Goal: Information Seeking & Learning: Compare options

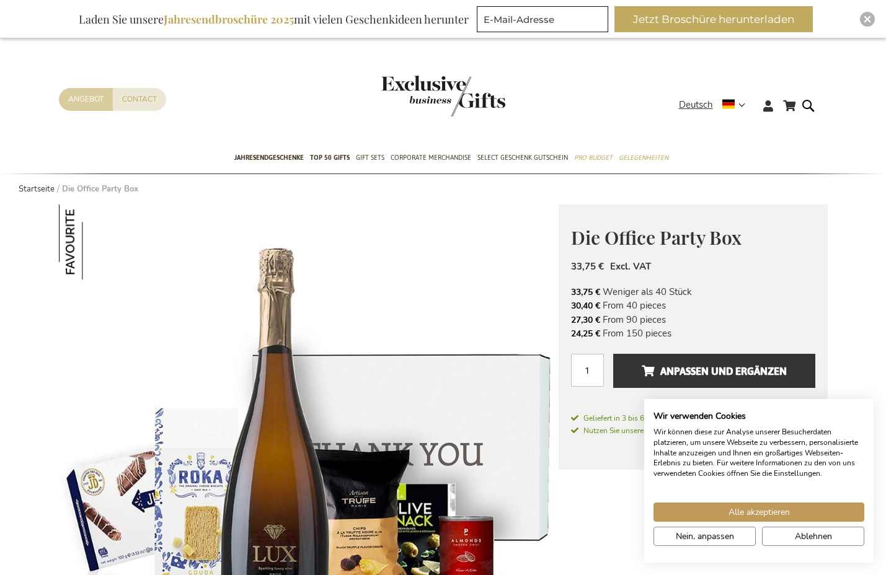
click at [85, 96] on link "Angebot" at bounding box center [86, 99] width 54 height 23
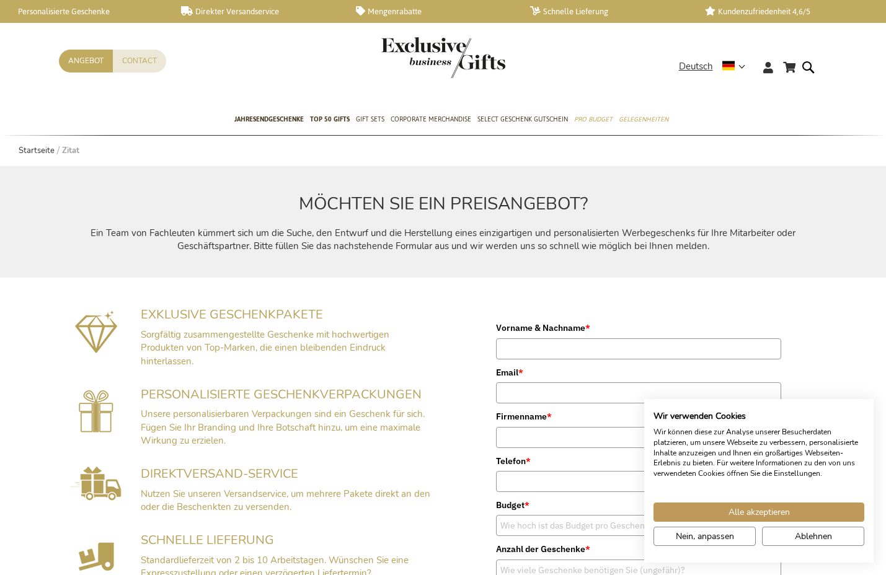
click at [138, 26] on header "Mein Warenkorb Zum Inhalt springen Contact Angebot Sprache Deutsch x Sprache au…" at bounding box center [443, 52] width 886 height 105
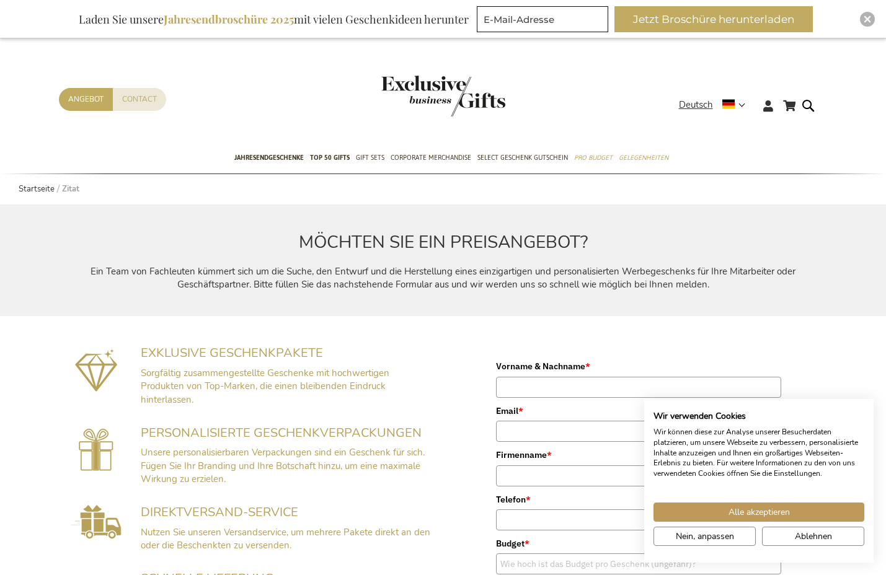
click at [466, 91] on img "store logo" at bounding box center [443, 96] width 124 height 41
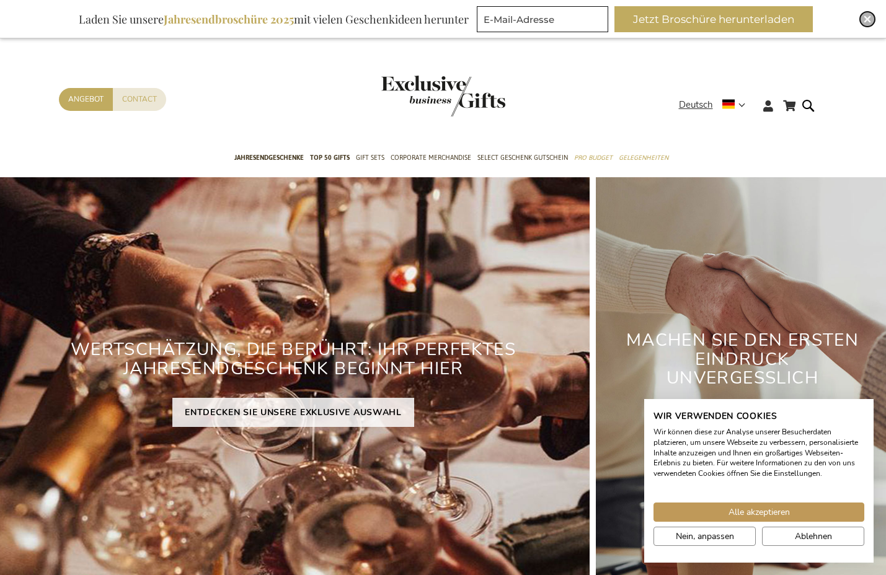
click at [870, 16] on img "Close" at bounding box center [866, 18] width 7 height 7
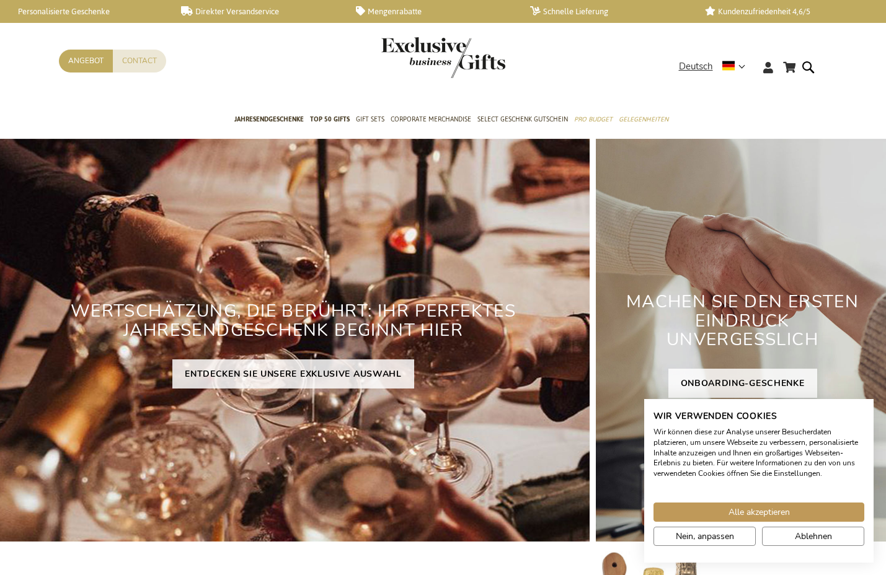
click at [92, 13] on link "Personalisierte Geschenke" at bounding box center [83, 11] width 155 height 11
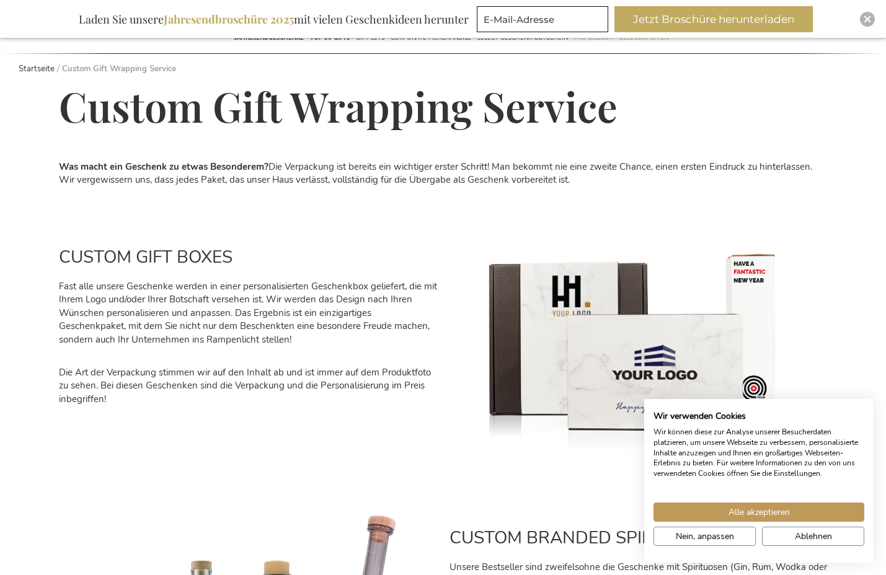
scroll to position [186, 0]
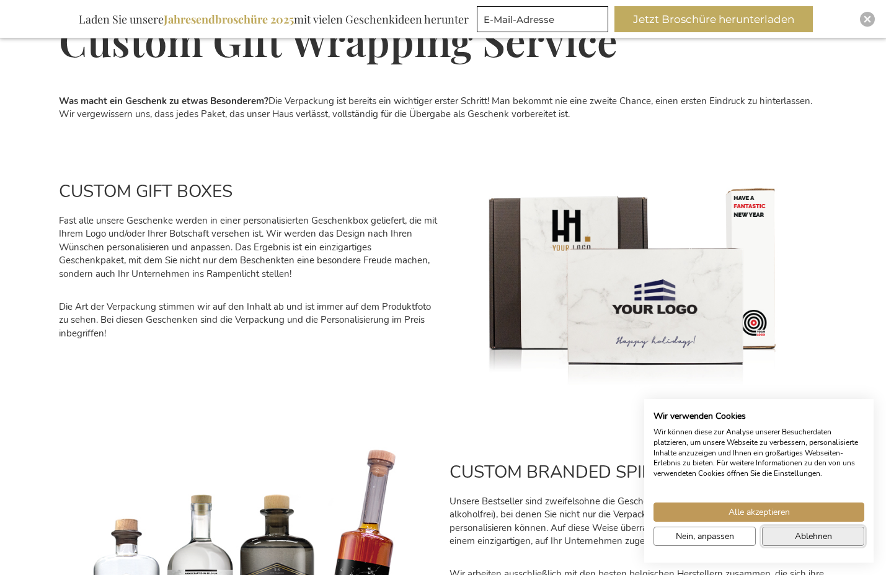
click at [808, 539] on span "Ablehnen" at bounding box center [812, 536] width 37 height 13
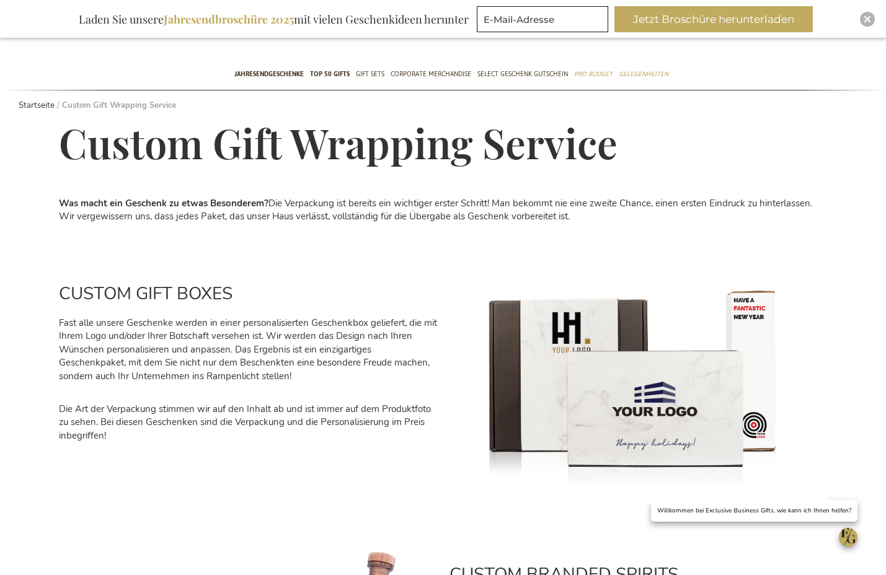
scroll to position [0, 0]
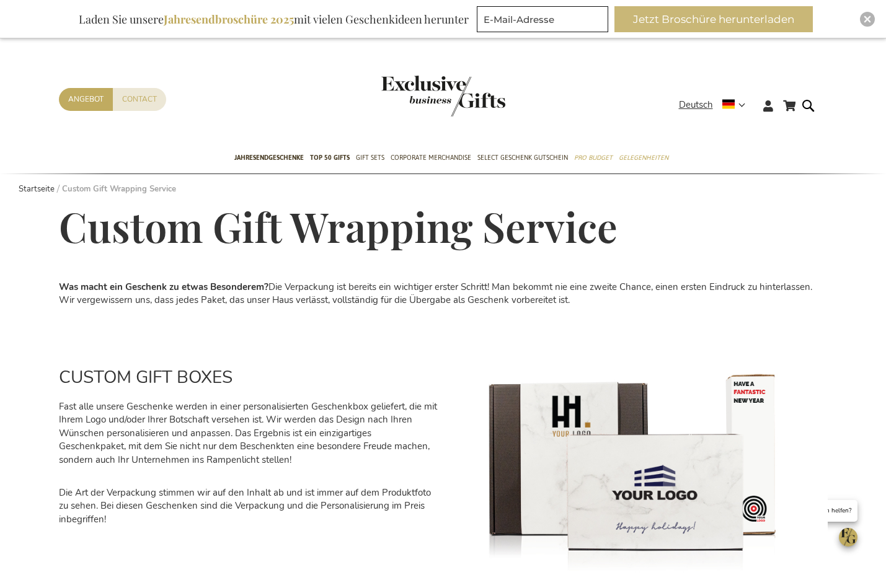
click at [706, 17] on button "Jetzt Broschüre herunterladen" at bounding box center [713, 19] width 198 height 26
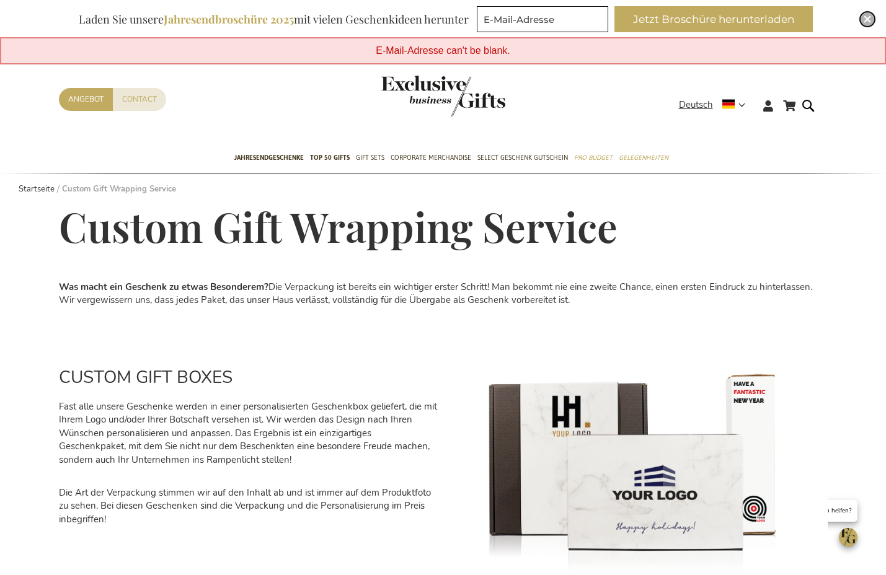
click at [866, 20] on img "Close" at bounding box center [866, 18] width 7 height 7
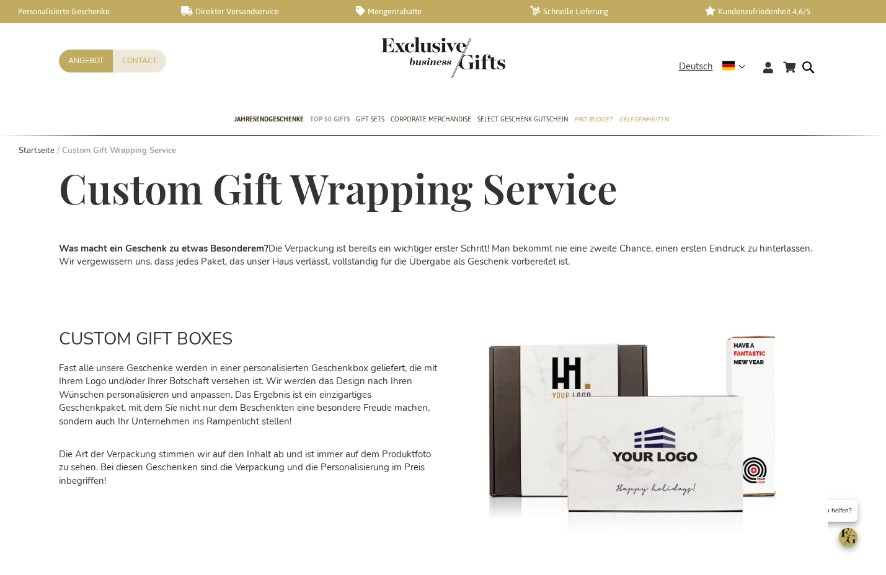
click at [343, 117] on span "TOP 50 Gifts" at bounding box center [330, 119] width 40 height 13
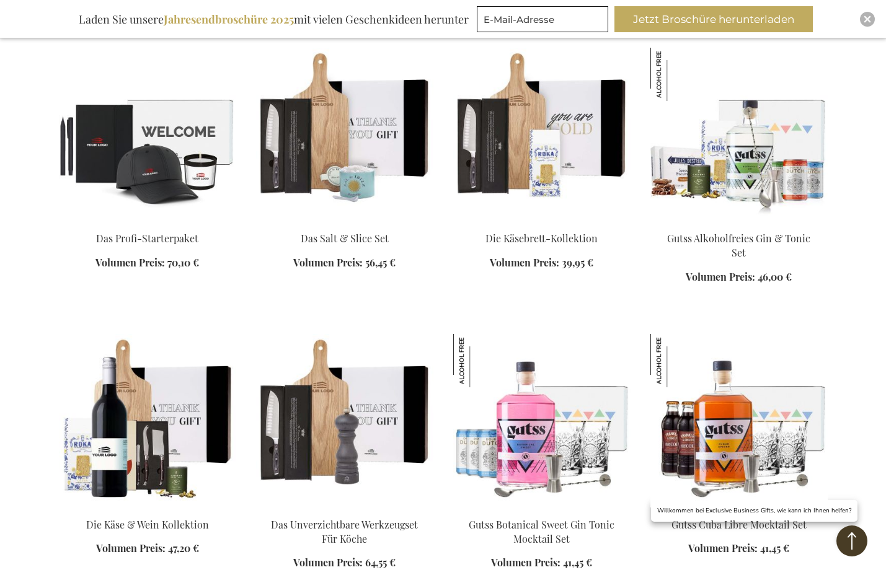
scroll to position [1116, 0]
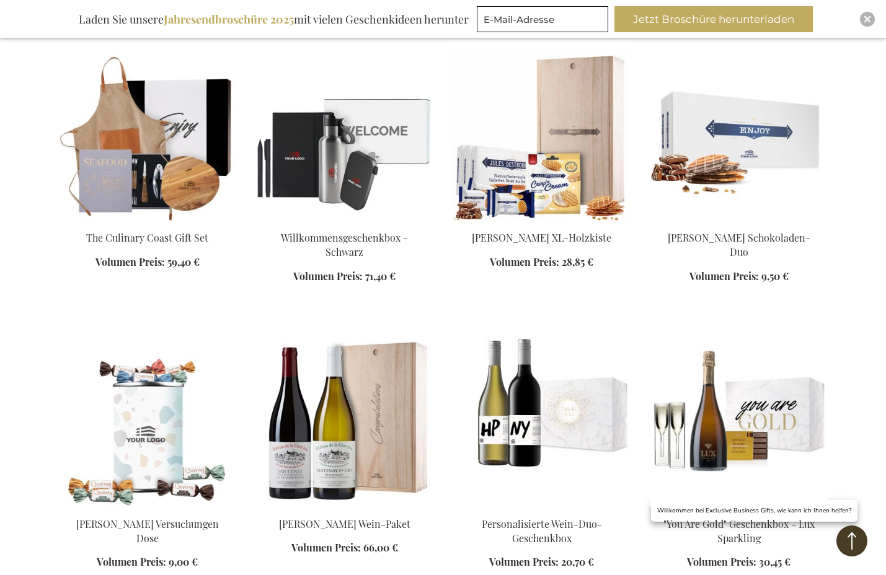
scroll to position [2789, 0]
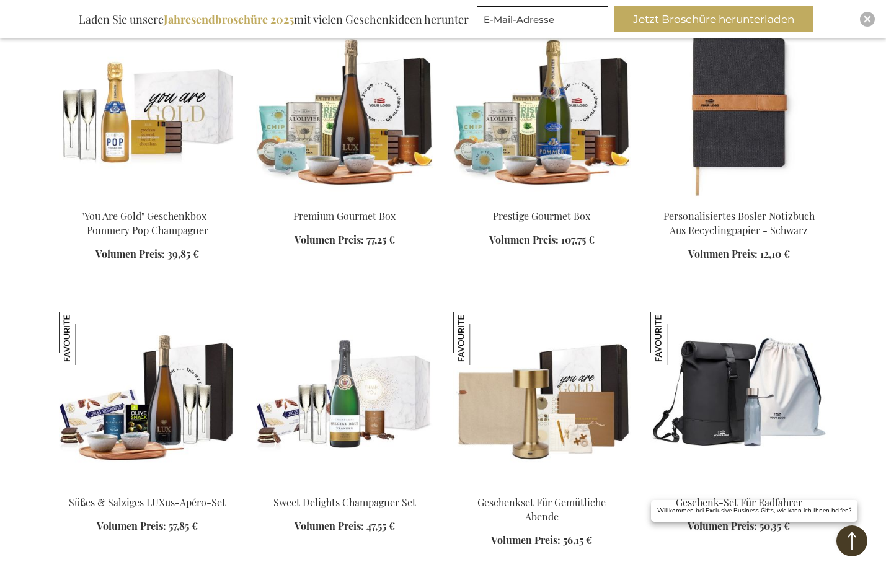
scroll to position [3409, 0]
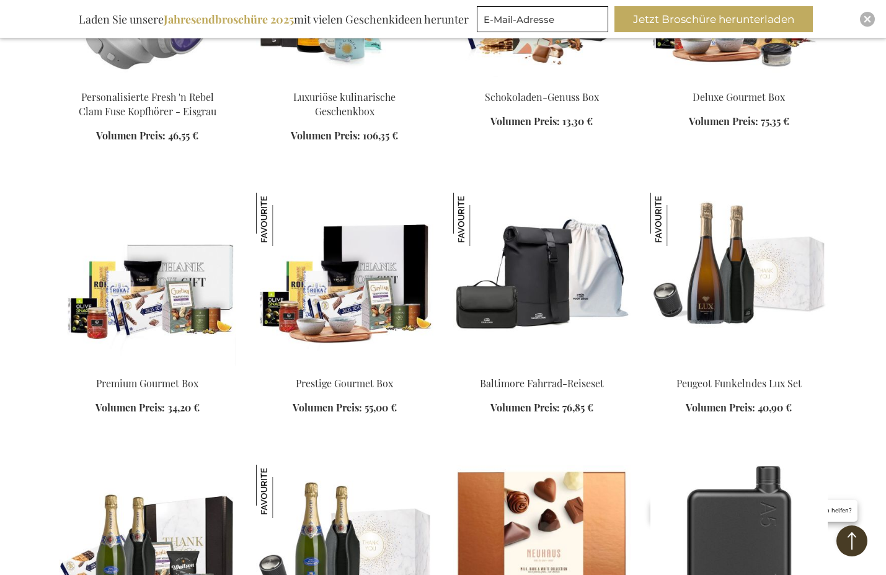
scroll to position [4400, 0]
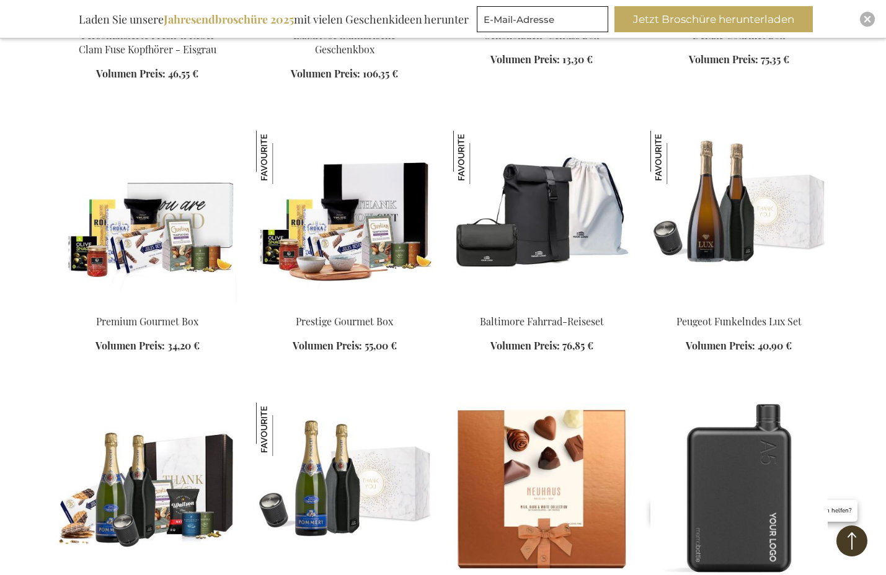
click at [169, 235] on img at bounding box center [147, 218] width 177 height 174
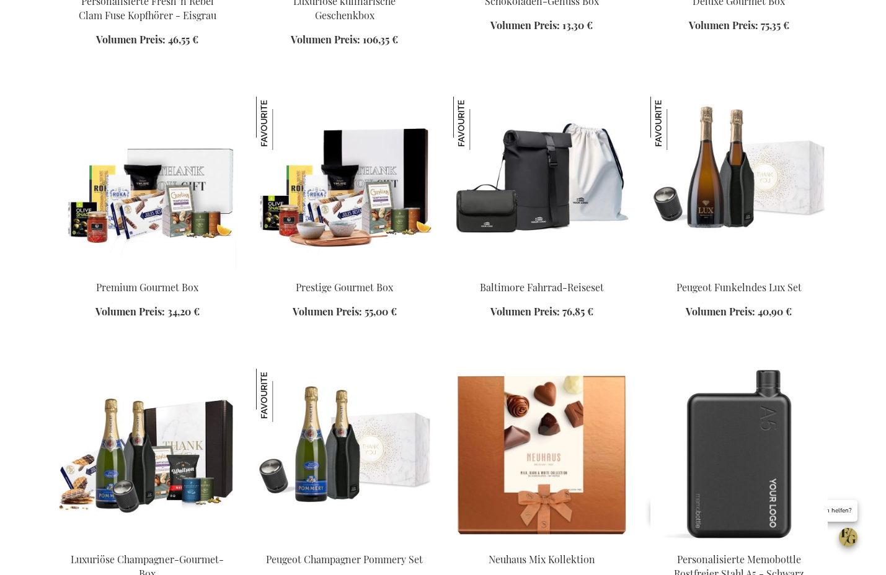
scroll to position [1111, 0]
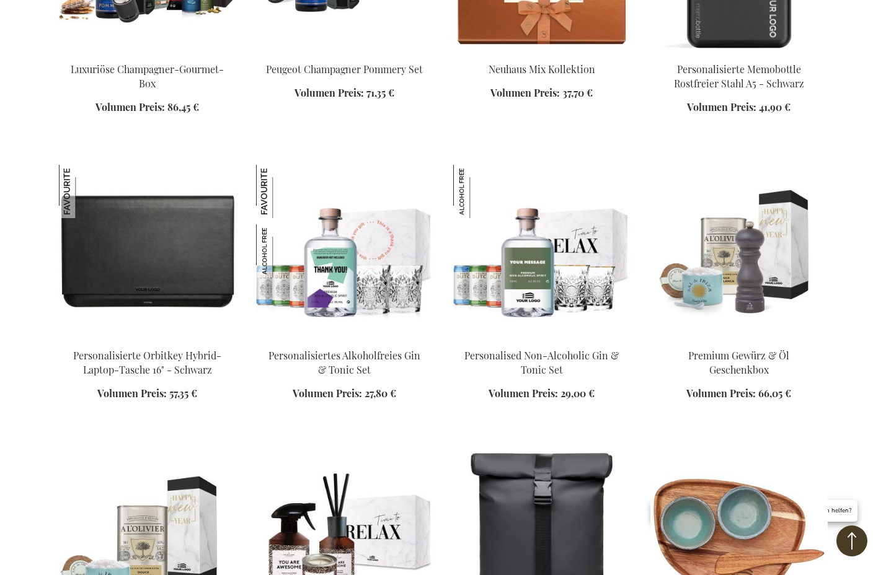
scroll to position [1606, 0]
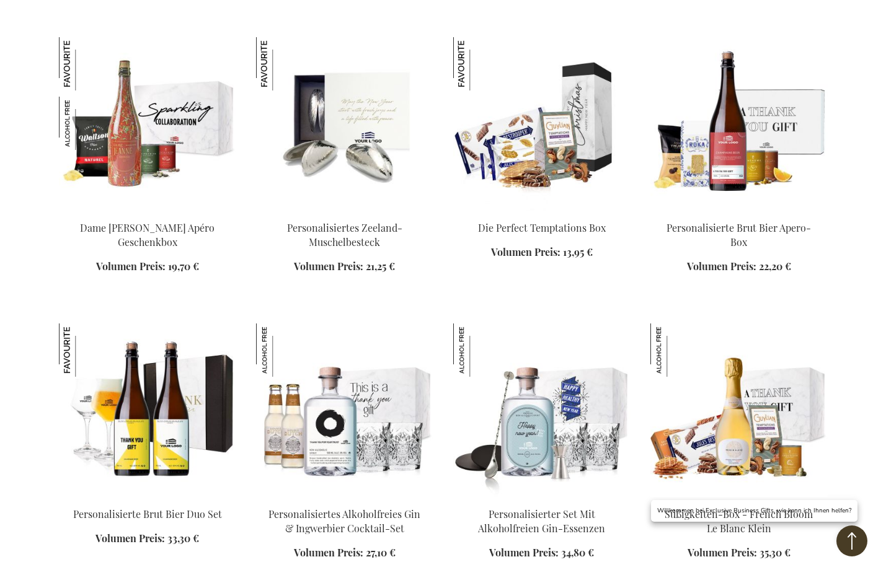
scroll to position [2722, 0]
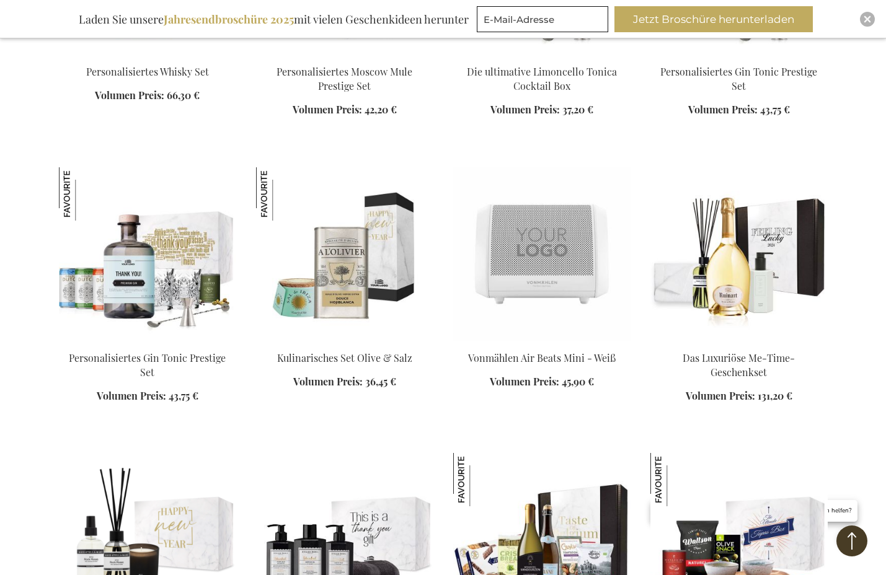
scroll to position [3651, 0]
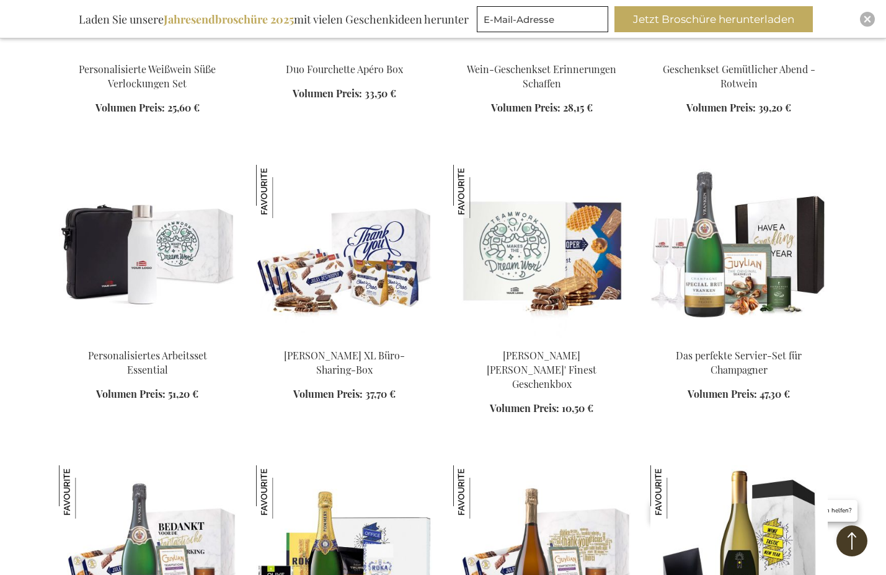
scroll to position [4457, 0]
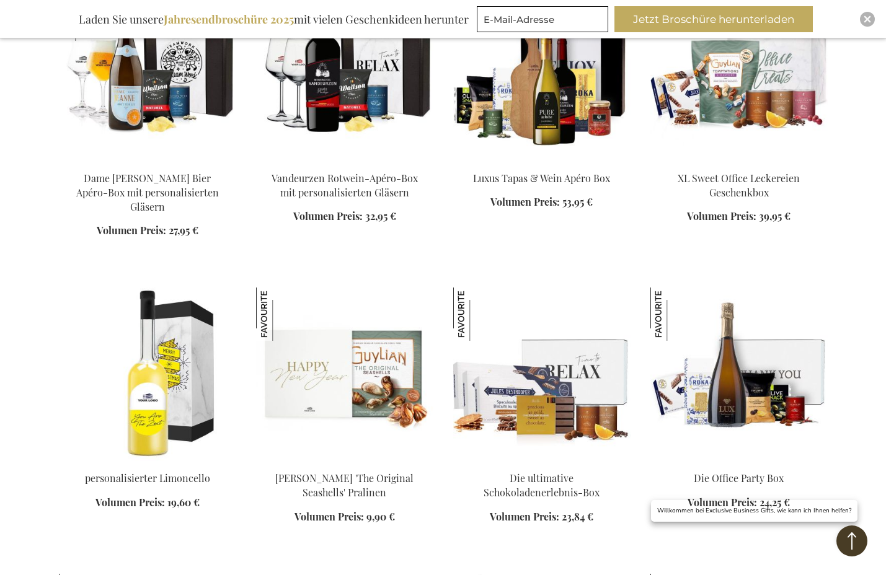
scroll to position [5511, 0]
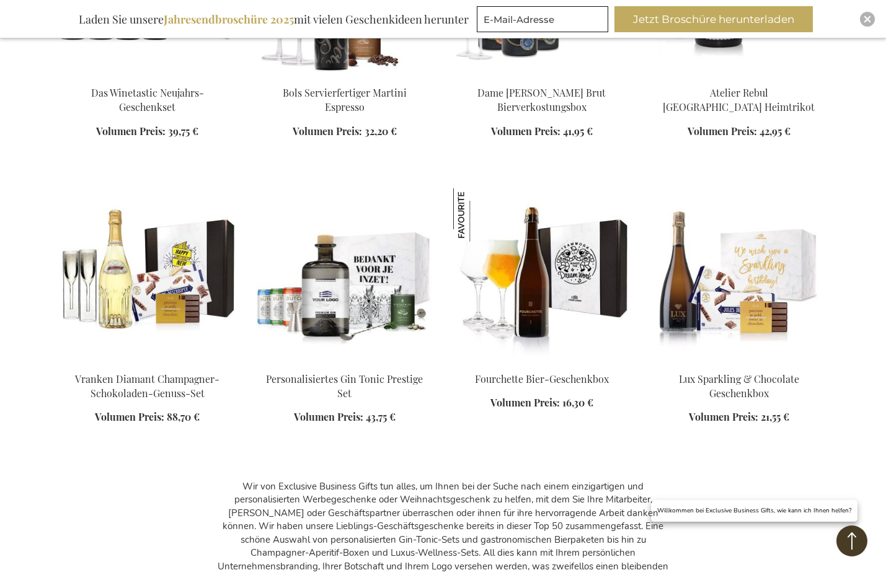
scroll to position [6502, 0]
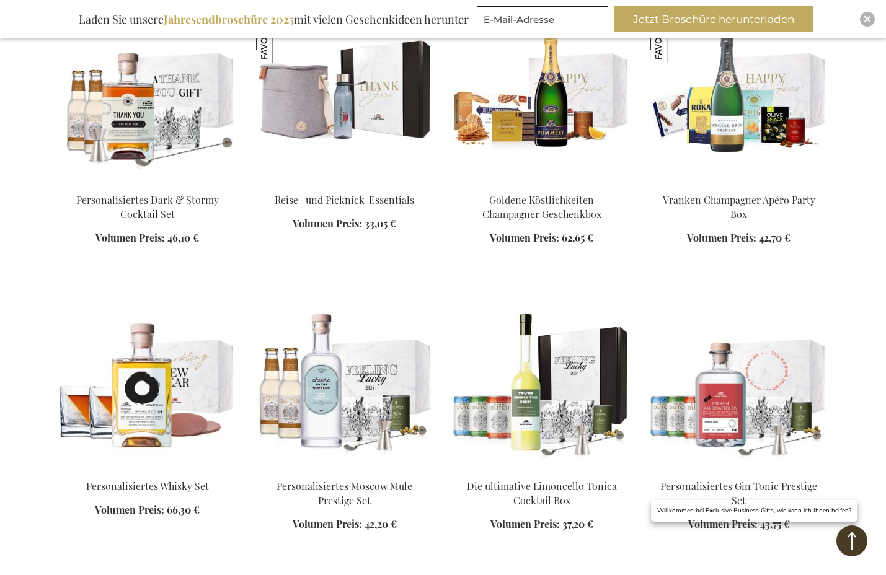
scroll to position [3094, 0]
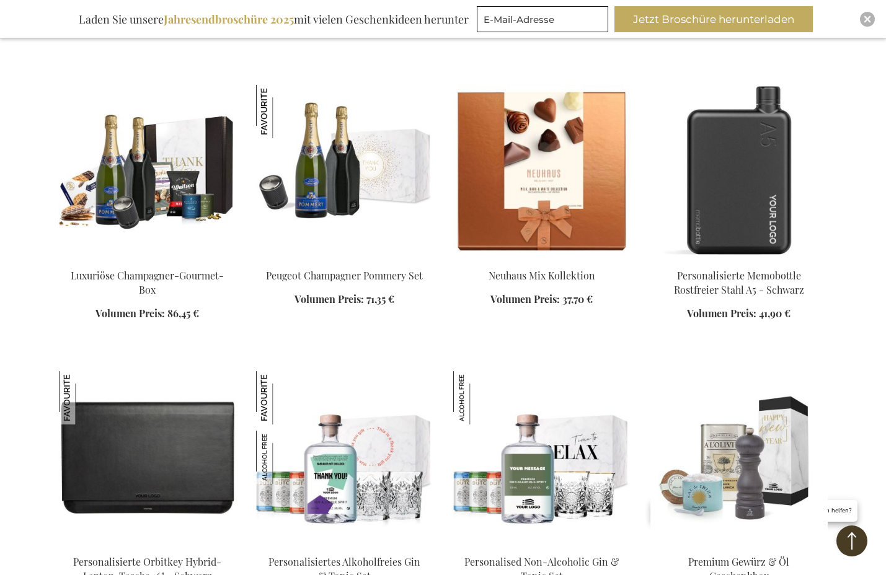
scroll to position [1358, 0]
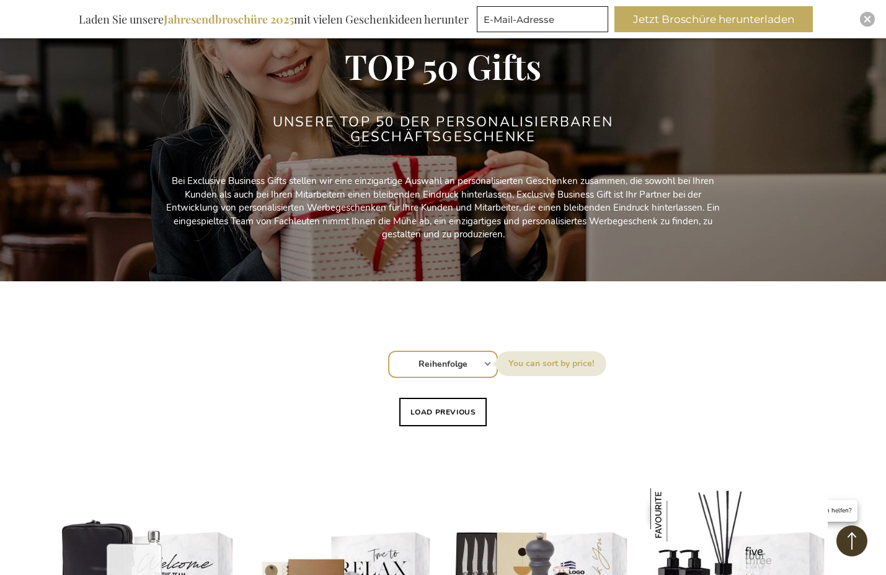
scroll to position [119, 0]
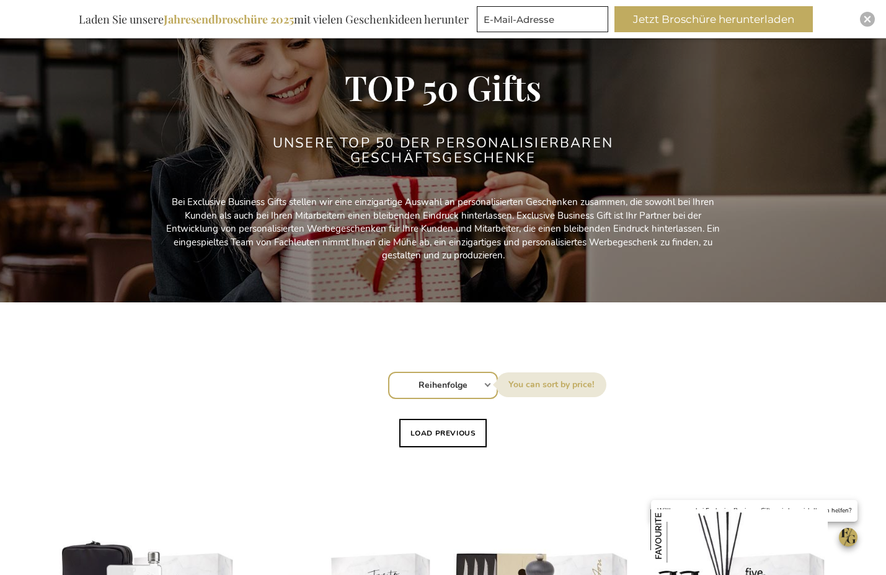
click at [485, 385] on select "Reihenfolge Best Sellers Am meisten angesehen Neu Biggest Saving Price: low to …" at bounding box center [443, 385] width 110 height 27
select select "price_asc"
click at [388, 372] on select "Reihenfolge Best Sellers Am meisten angesehen Neu Biggest Saving Price: low to …" at bounding box center [443, 385] width 110 height 27
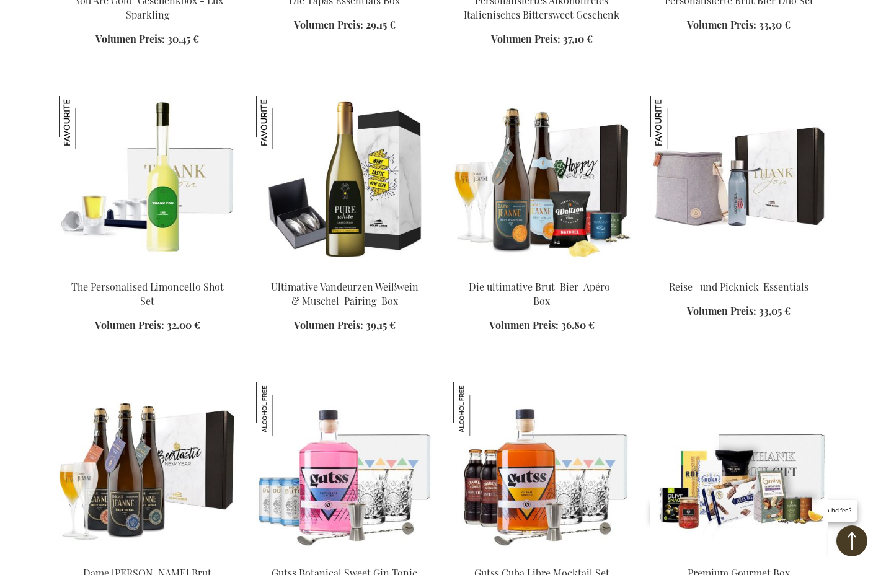
scroll to position [806, 0]
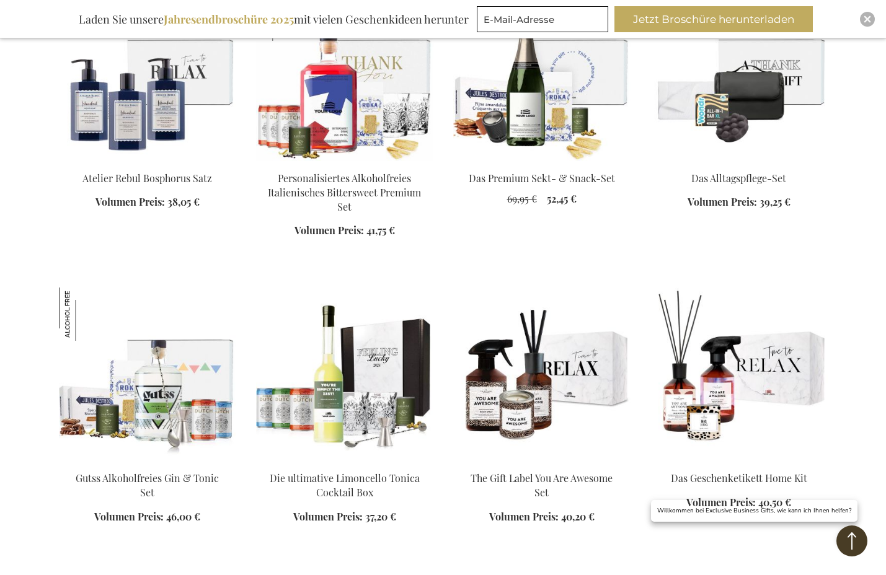
scroll to position [2107, 0]
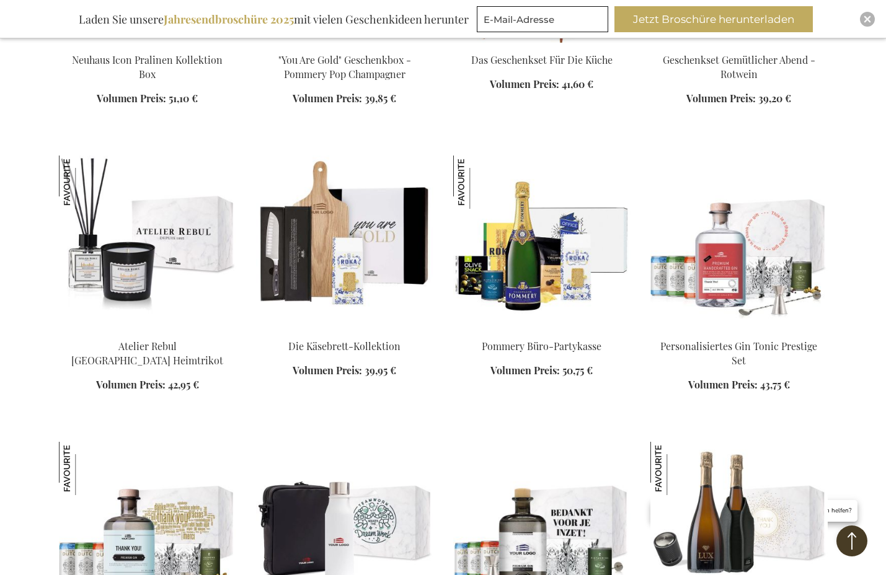
scroll to position [2727, 0]
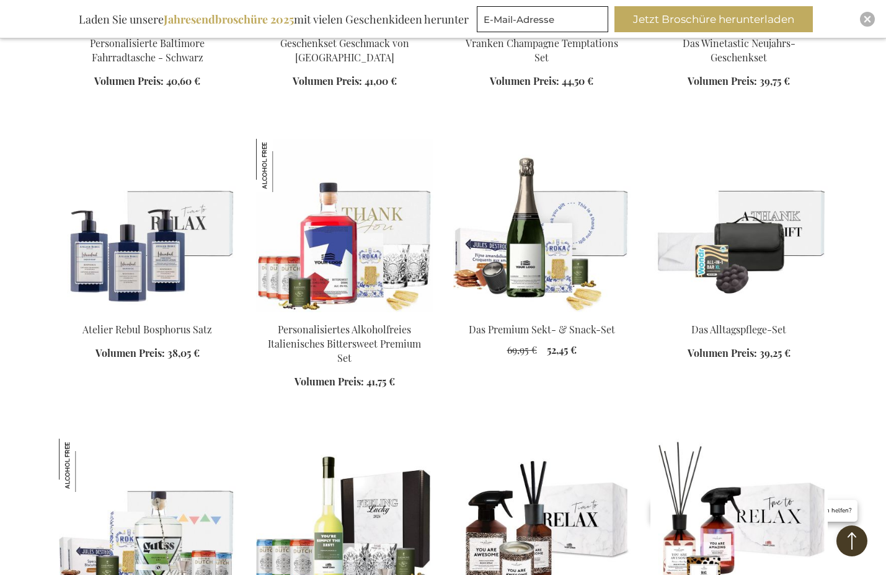
scroll to position [1487, 0]
